Goal: Find specific page/section: Find specific page/section

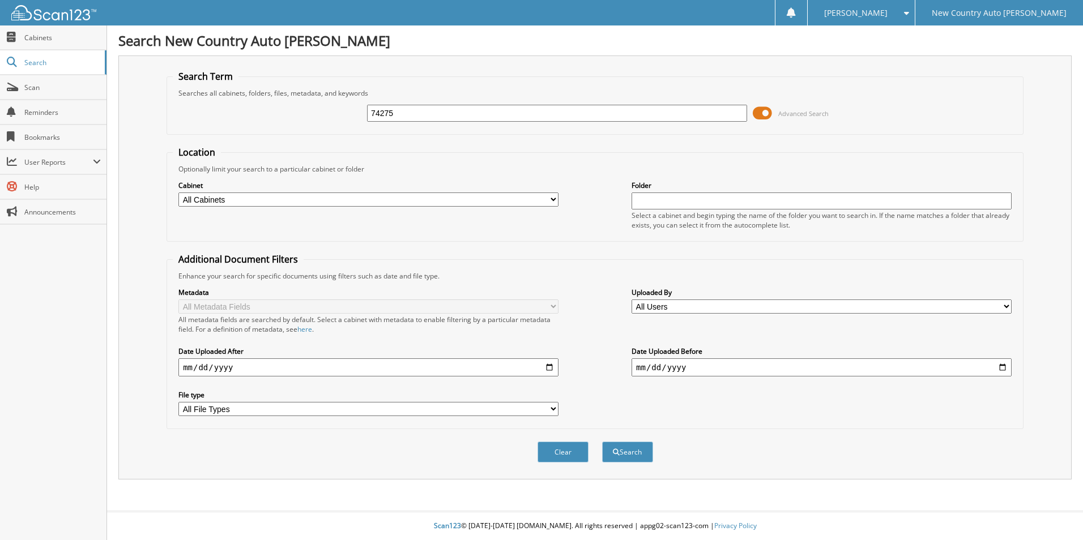
type input "74275"
click at [602, 442] on button "Search" at bounding box center [627, 452] width 51 height 21
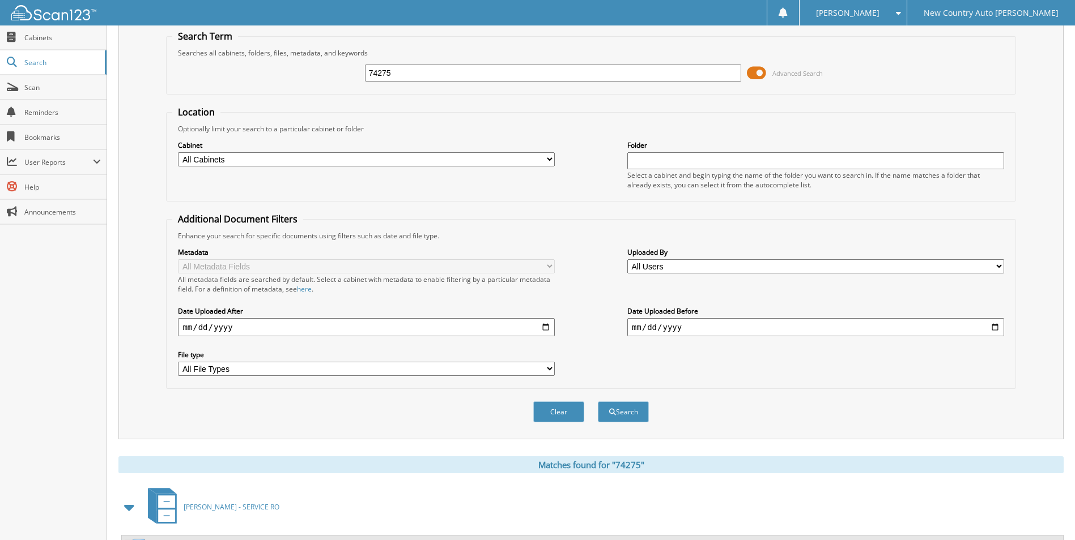
scroll to position [93, 0]
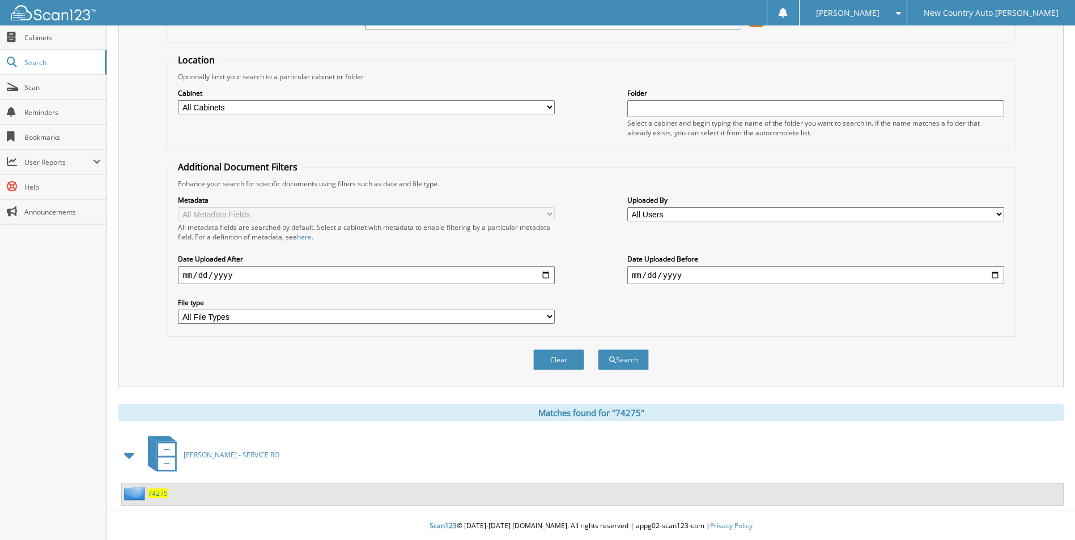
click at [155, 489] on span "74275" at bounding box center [158, 494] width 20 height 10
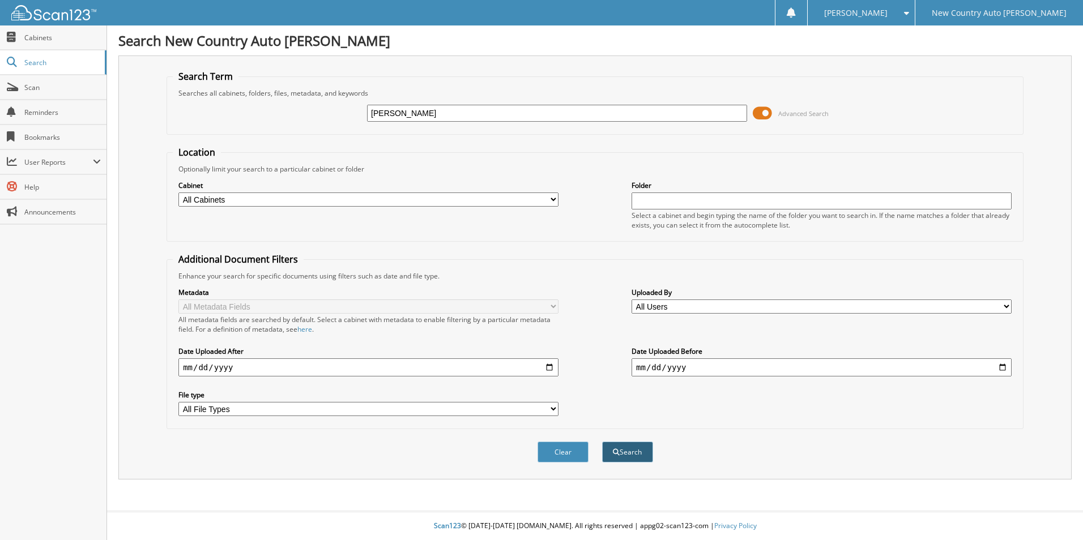
type input "[PERSON_NAME]"
click at [609, 454] on button "Search" at bounding box center [627, 452] width 51 height 21
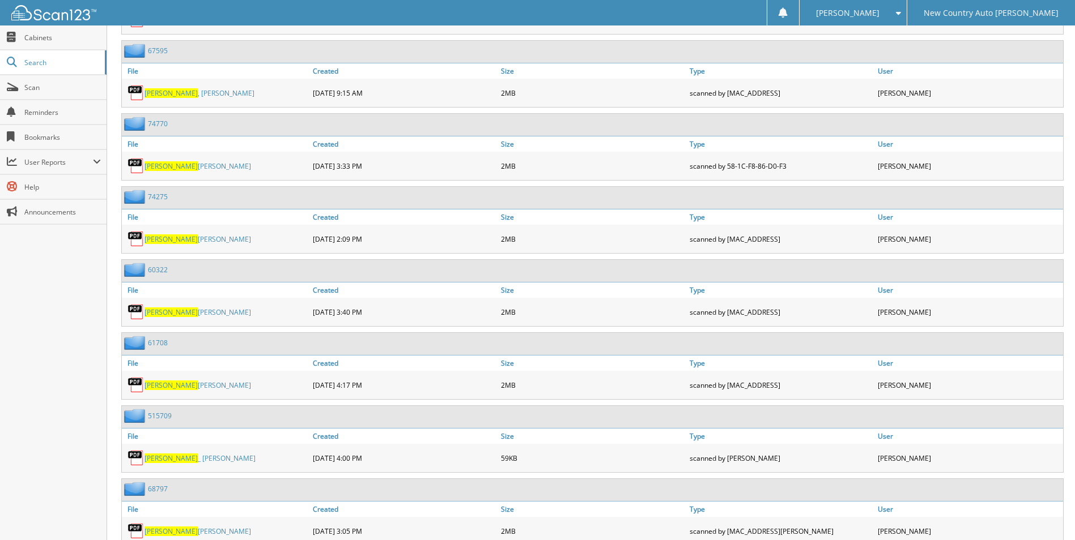
scroll to position [906, 0]
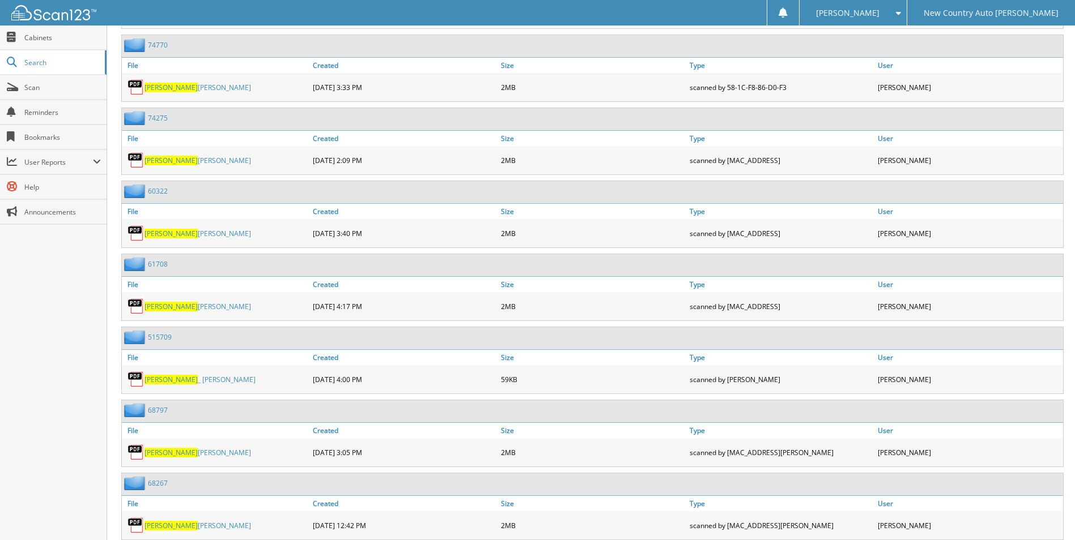
click at [164, 160] on span "BLOMGREN" at bounding box center [170, 161] width 53 height 10
click at [165, 160] on span "BLOMGREN" at bounding box center [170, 161] width 53 height 10
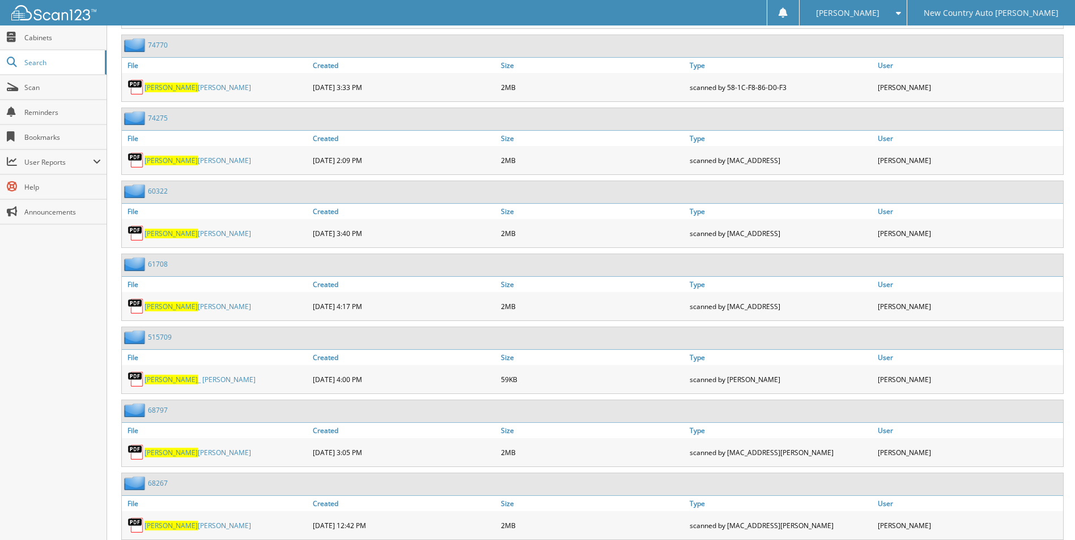
click at [185, 86] on link "BLOMGREN PAUL" at bounding box center [197, 88] width 107 height 10
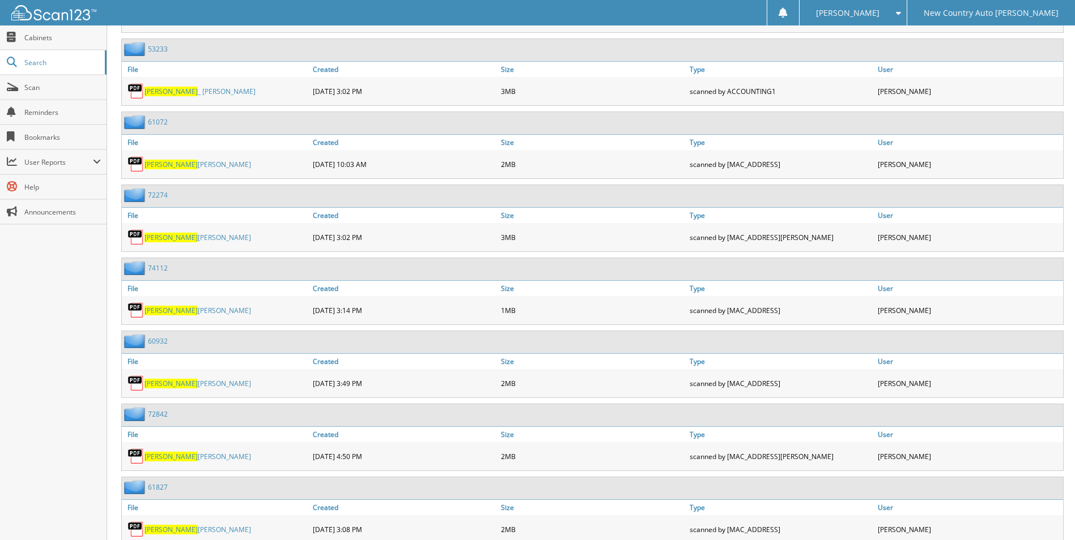
scroll to position [1643, 0]
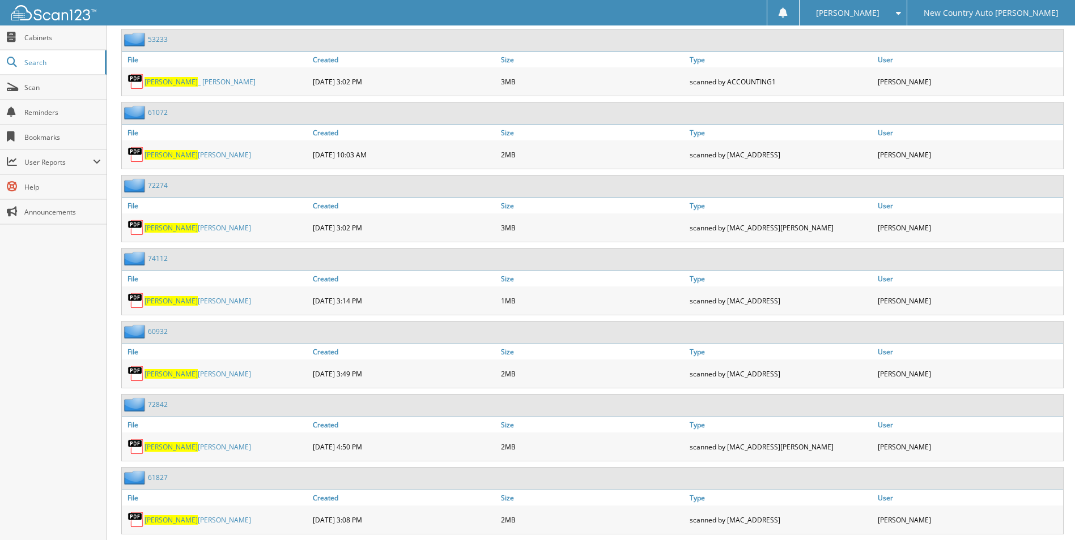
click at [174, 232] on span "BLOMGREN" at bounding box center [170, 228] width 53 height 10
click at [161, 300] on span "BLOMGREN" at bounding box center [170, 301] width 53 height 10
click at [313, 448] on div "11-21-2024 4:50 PM" at bounding box center [404, 447] width 188 height 23
click at [170, 450] on span "BLOMGREN" at bounding box center [170, 447] width 53 height 10
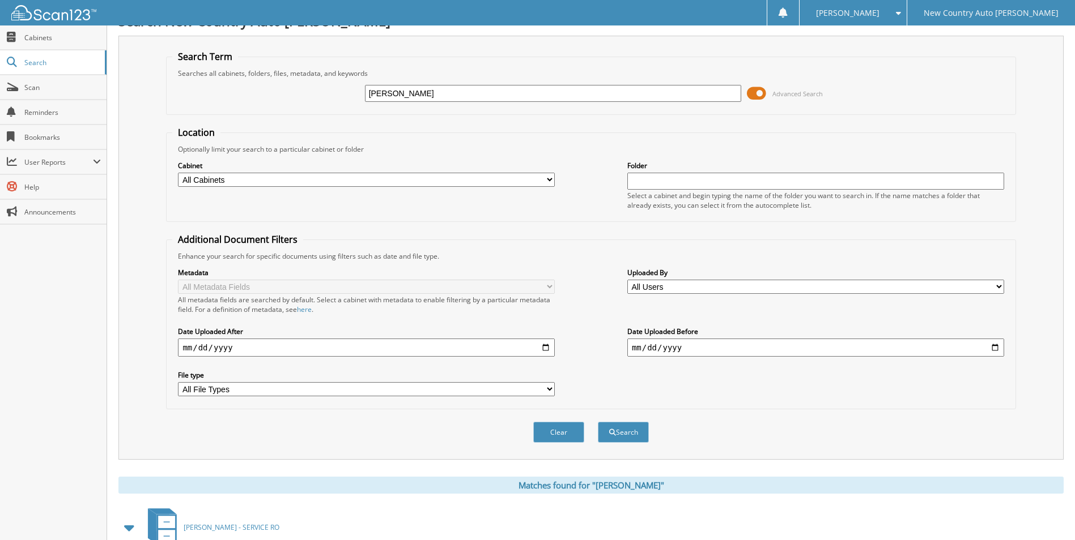
scroll to position [0, 0]
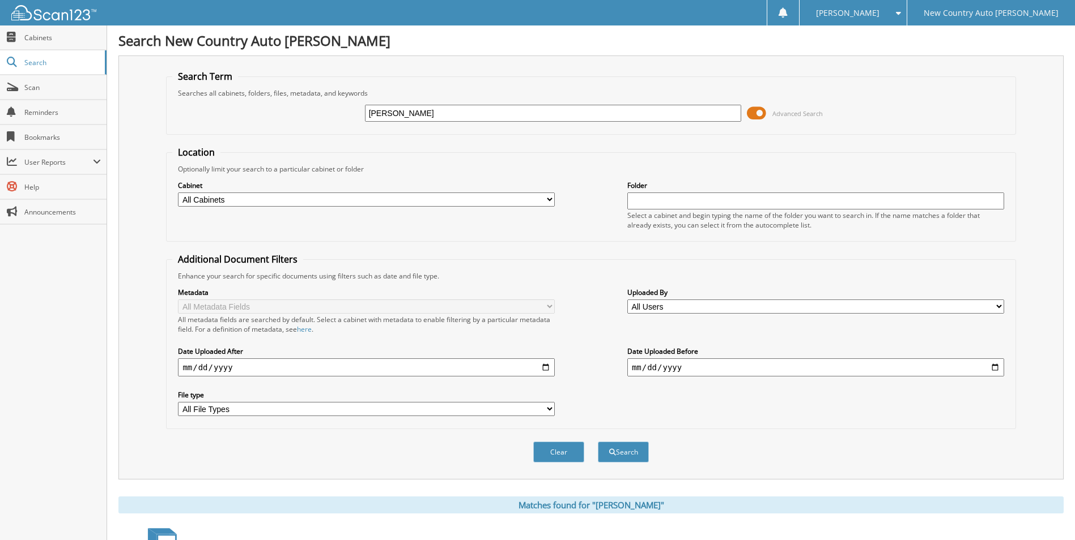
drag, startPoint x: 424, startPoint y: 113, endPoint x: 345, endPoint y: 116, distance: 79.4
click at [345, 116] on div "BLOMGREN Advanced Search" at bounding box center [590, 113] width 837 height 31
type input "519350"
click at [598, 442] on button "Search" at bounding box center [623, 452] width 51 height 21
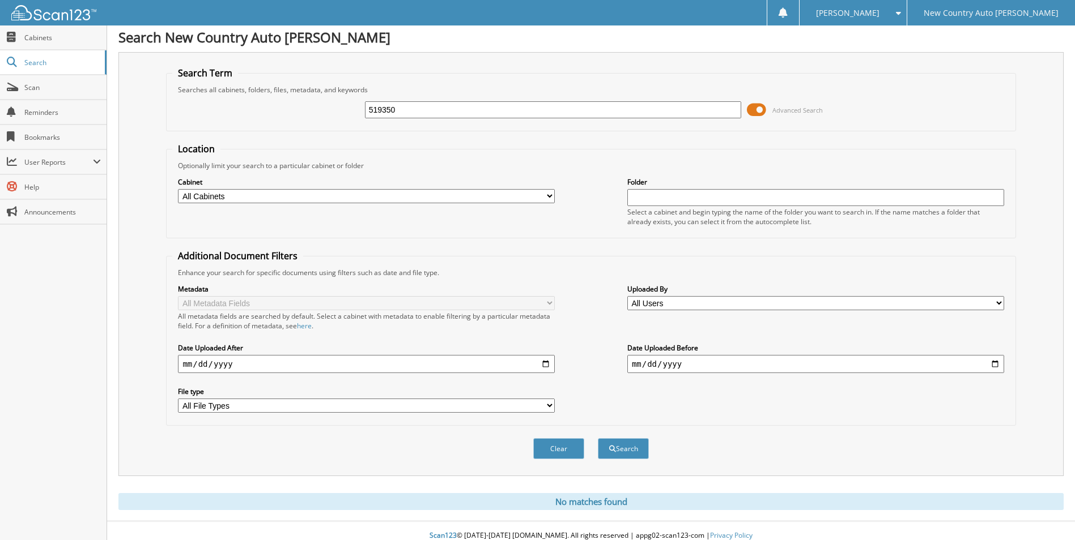
scroll to position [14, 0]
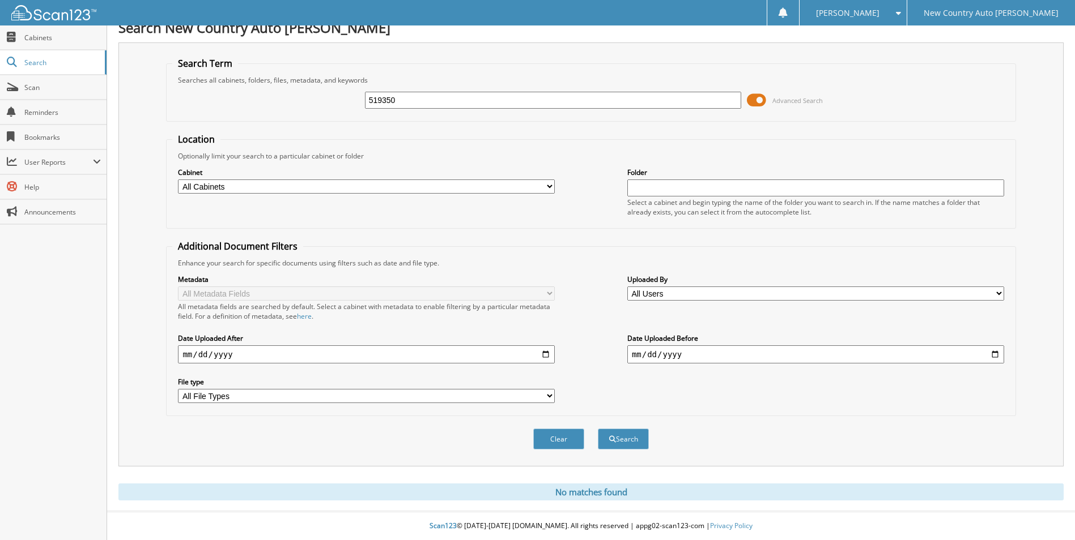
drag, startPoint x: 411, startPoint y: 101, endPoint x: 327, endPoint y: 102, distance: 84.4
click at [327, 102] on div "519350 Advanced Search" at bounding box center [590, 100] width 837 height 31
type input "U5445"
click at [598, 429] on button "Search" at bounding box center [623, 439] width 51 height 21
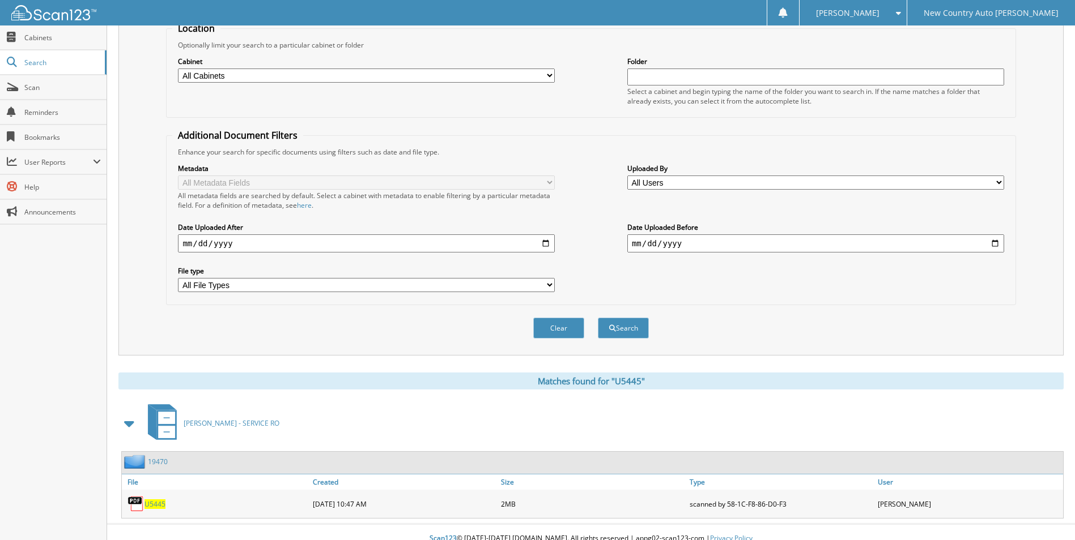
scroll to position [137, 0]
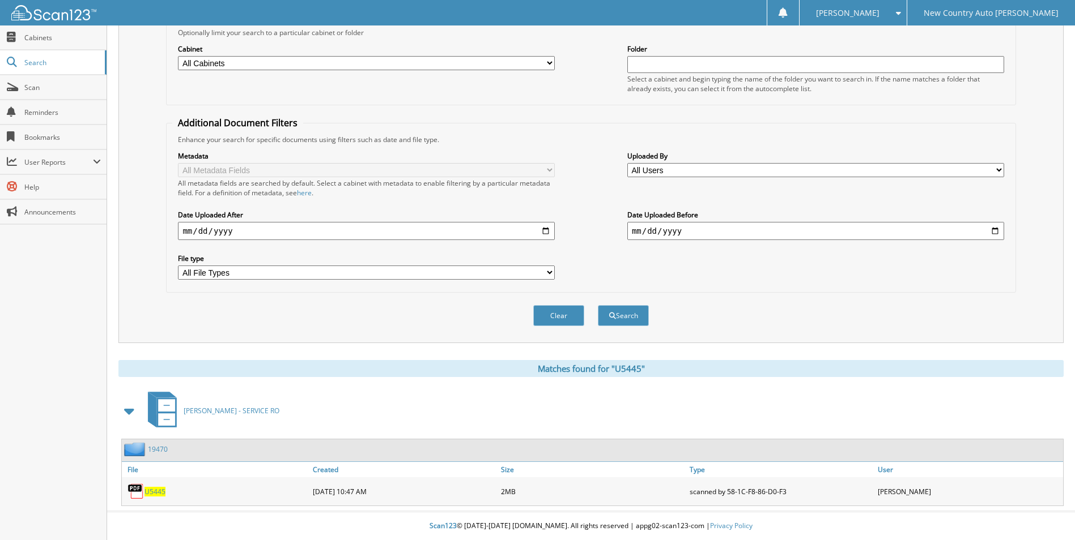
click at [157, 492] on span "U5445" at bounding box center [154, 492] width 21 height 10
click at [161, 448] on link "19470" at bounding box center [158, 450] width 20 height 10
